Goal: Transaction & Acquisition: Purchase product/service

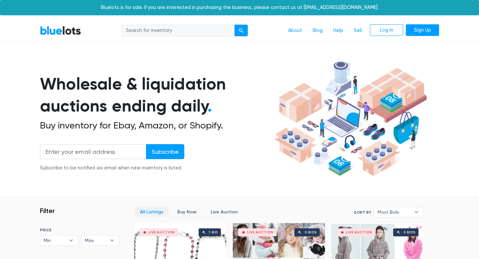
click at [78, 66] on div "Wholesale & liquidation auctions ending daily . Buy inventory for Ebay, Amazon,…" at bounding box center [239, 118] width 399 height 121
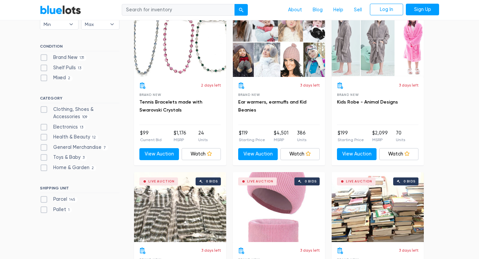
scroll to position [252, 0]
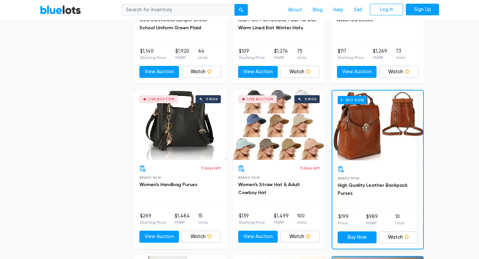
scroll to position [505, 0]
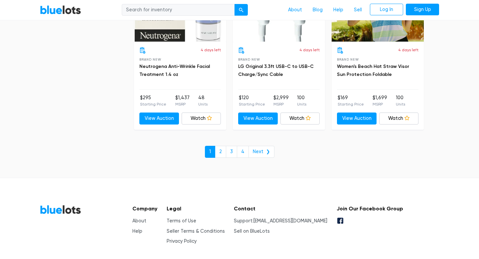
scroll to position [2922, 0]
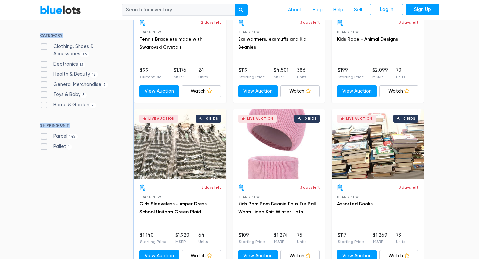
scroll to position [0, 0]
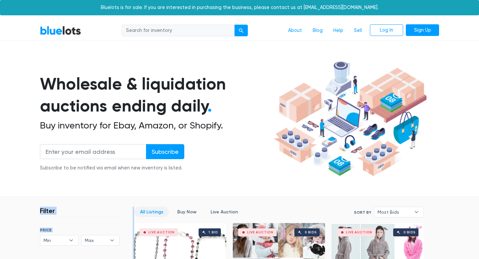
drag, startPoint x: 64, startPoint y: 89, endPoint x: 51, endPoint y: 203, distance: 114.6
click at [55, 194] on section "Wholesale & liquidation auctions ending daily . Buy inventory for Ebay, Amazon,…" at bounding box center [239, 127] width 479 height 139
